Goal: Contribute content: Contribute content

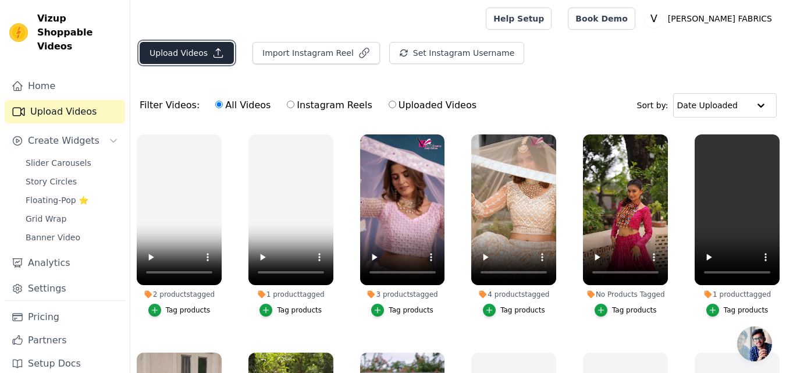
click at [199, 59] on button "Upload Videos" at bounding box center [187, 53] width 94 height 22
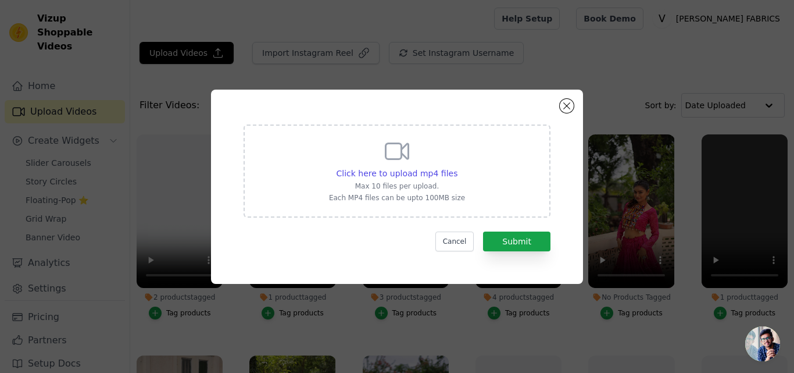
click at [380, 165] on div "Click here to upload mp4 files Max 10 files per upload. Each MP4 files can be u…" at bounding box center [397, 169] width 136 height 65
click at [457, 167] on input "Click here to upload mp4 files Max 10 files per upload. Each MP4 files can be u…" at bounding box center [457, 167] width 1 height 1
type input "C:\fakepath\7131-Reels.mp4"
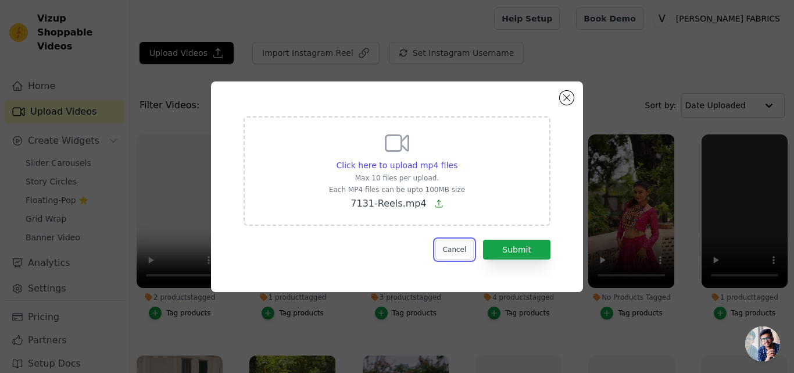
click at [459, 247] on button "Cancel" at bounding box center [455, 250] width 39 height 20
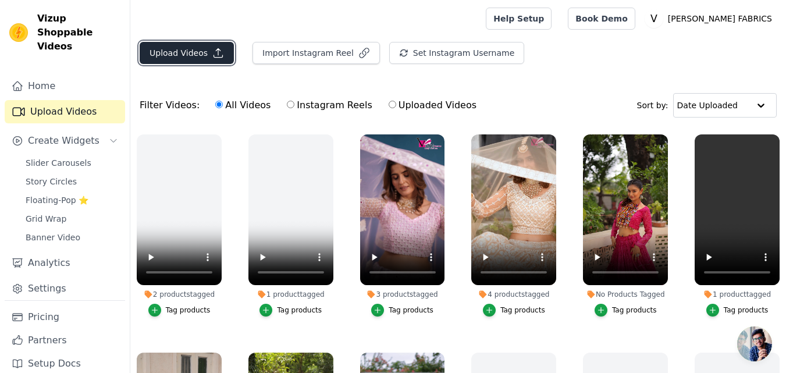
click at [221, 52] on button "Upload Videos" at bounding box center [187, 53] width 94 height 22
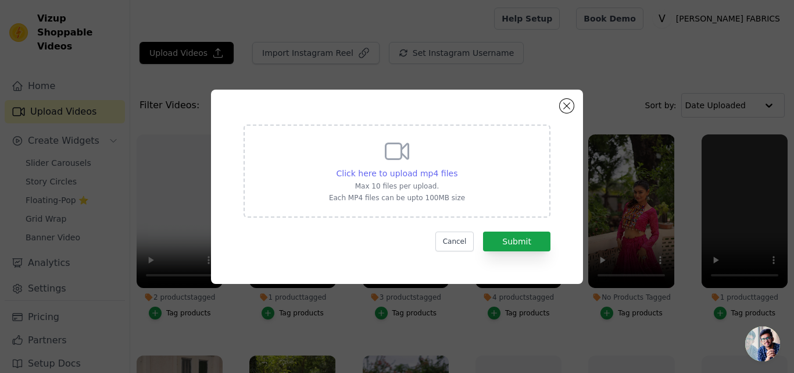
click at [433, 172] on span "Click here to upload mp4 files" at bounding box center [398, 173] width 122 height 9
click at [457, 167] on input "Click here to upload mp4 files Max 10 files per upload. Each MP4 files can be u…" at bounding box center [457, 167] width 1 height 1
type input "C:\fakepath\7134.mp4"
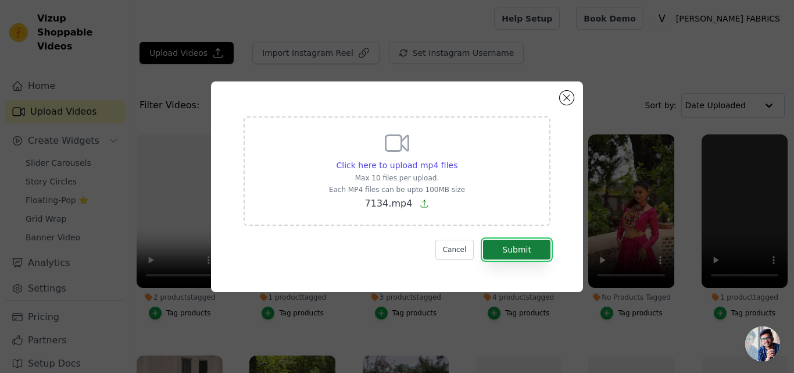
click at [503, 244] on button "Submit" at bounding box center [516, 250] width 67 height 20
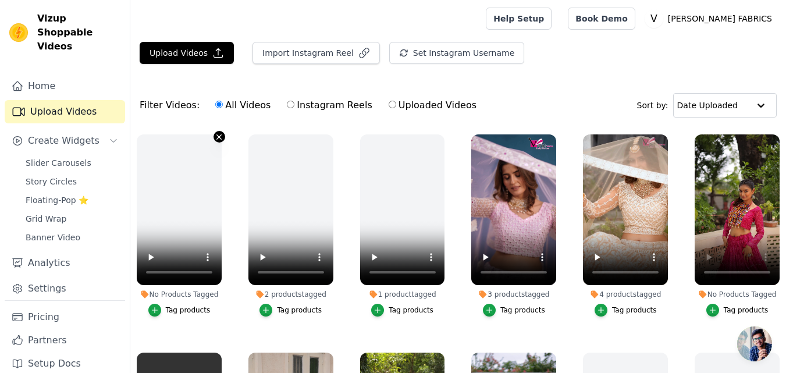
click at [218, 138] on icon "button" at bounding box center [219, 136] width 5 height 5
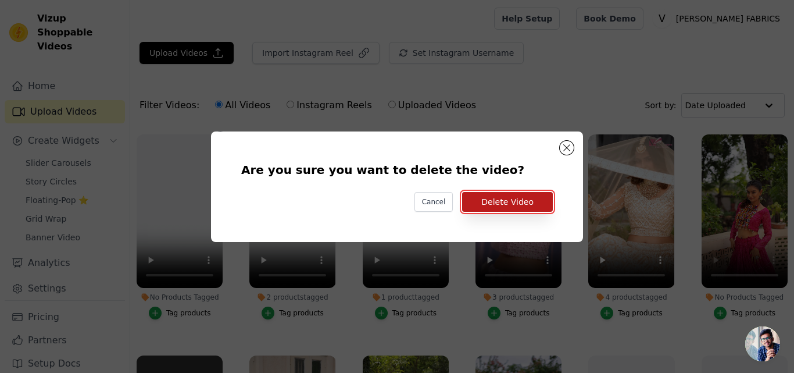
click at [488, 199] on button "Delete Video" at bounding box center [507, 202] width 91 height 20
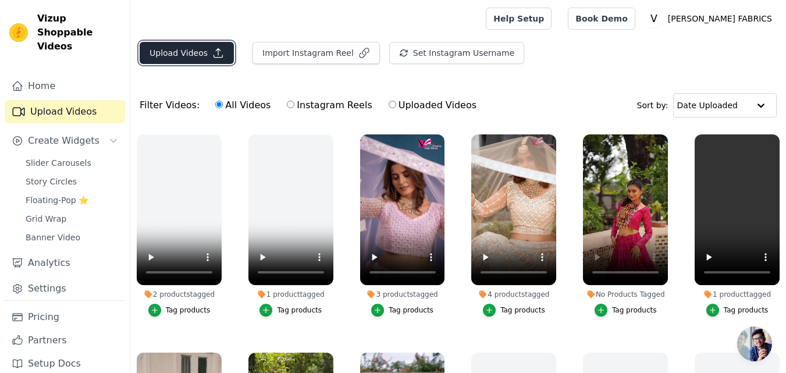
click at [191, 53] on button "Upload Videos" at bounding box center [187, 53] width 94 height 22
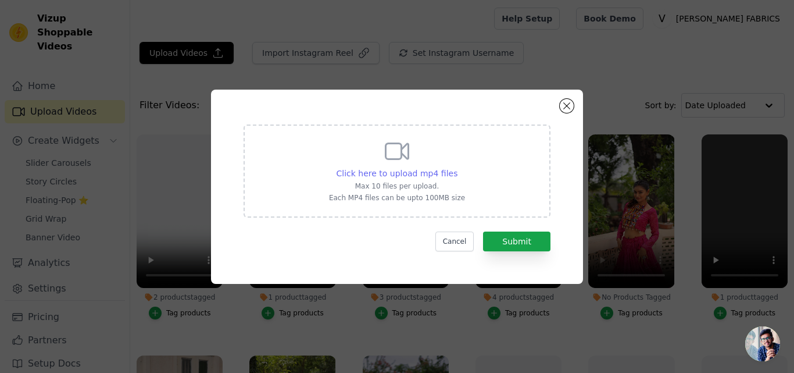
click at [415, 173] on span "Click here to upload mp4 files" at bounding box center [398, 173] width 122 height 9
click at [457, 167] on input "Click here to upload mp4 files Max 10 files per upload. Each MP4 files can be u…" at bounding box center [457, 167] width 1 height 1
type input "C:\fakepath\7139Reel.mp4"
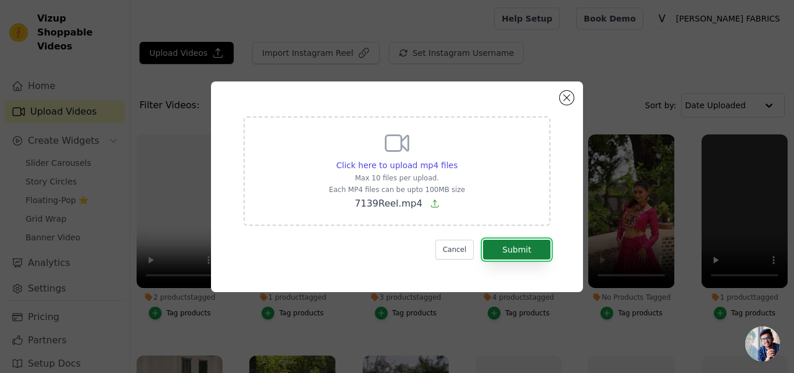
click at [528, 259] on button "Submit" at bounding box center [516, 250] width 67 height 20
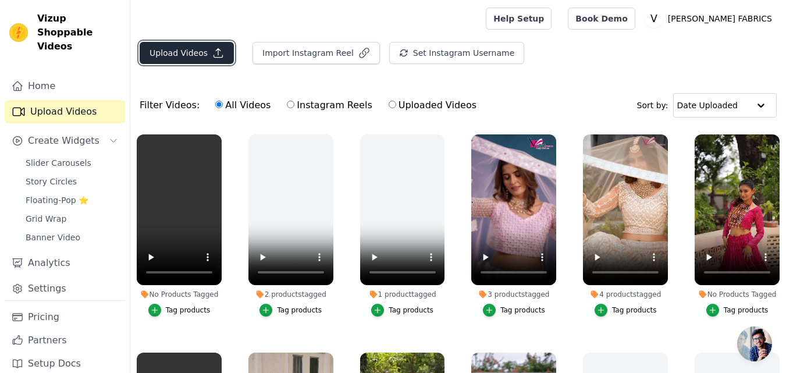
click at [199, 46] on button "Upload Videos" at bounding box center [187, 53] width 94 height 22
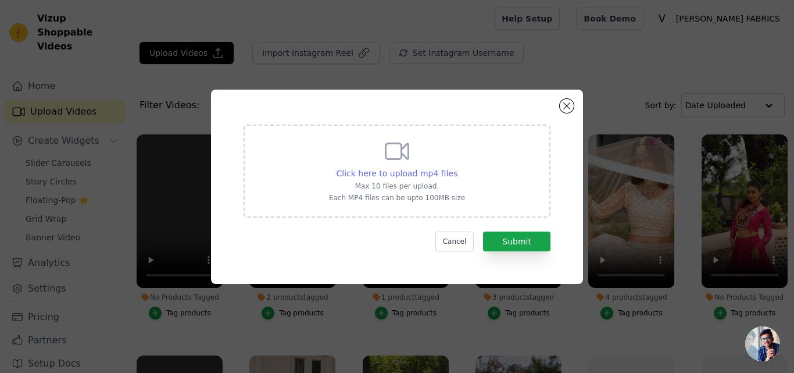
click at [409, 172] on span "Click here to upload mp4 files" at bounding box center [398, 173] width 122 height 9
click at [457, 167] on input "Click here to upload mp4 files Max 10 files per upload. Each MP4 files can be u…" at bounding box center [457, 167] width 1 height 1
type input "C:\fakepath\7145 Prpl Video.mp4"
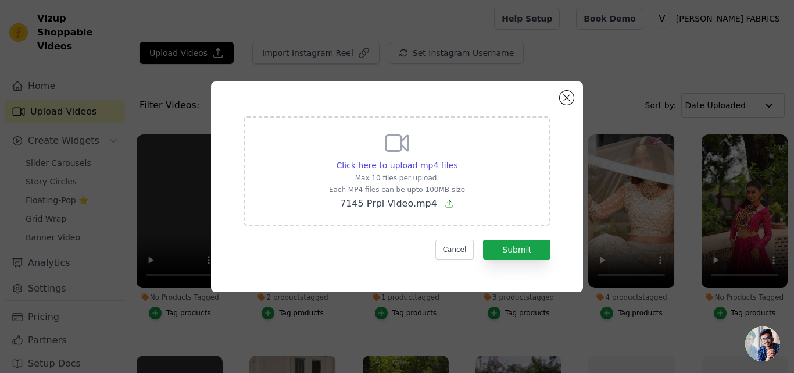
click at [400, 173] on p "Max 10 files per upload." at bounding box center [397, 177] width 136 height 9
click at [457, 159] on input "Click here to upload mp4 files Max 10 files per upload. Each MP4 files can be u…" at bounding box center [457, 159] width 1 height 1
click at [454, 244] on button "Cancel" at bounding box center [455, 250] width 39 height 20
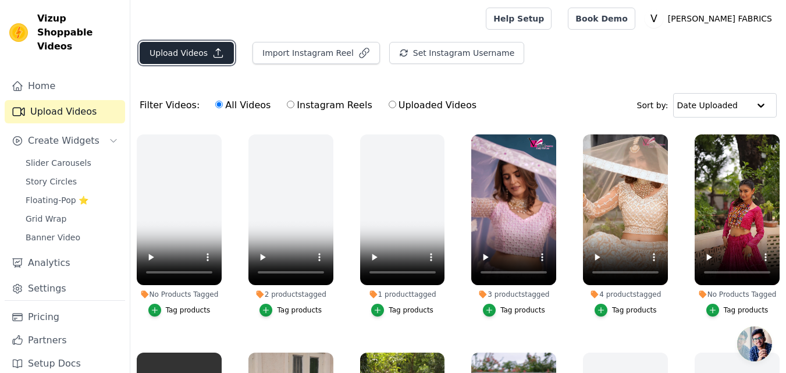
click at [187, 58] on button "Upload Videos" at bounding box center [187, 53] width 94 height 22
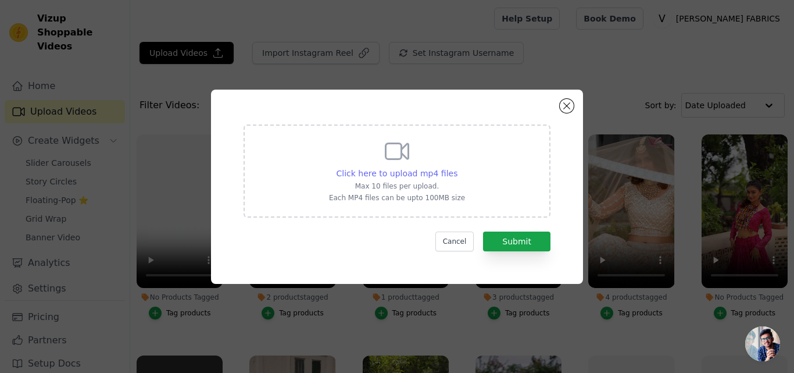
click at [427, 174] on span "Click here to upload mp4 files" at bounding box center [398, 173] width 122 height 9
click at [457, 167] on input "Click here to upload mp4 files Max 10 files per upload. Each MP4 files can be u…" at bounding box center [457, 167] width 1 height 1
type input "C:\fakepath\7145 Prpl Video.mp4"
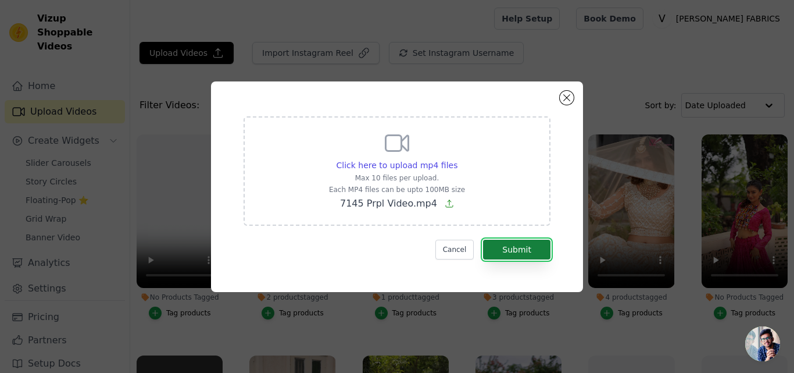
click at [521, 254] on button "Submit" at bounding box center [516, 250] width 67 height 20
